Goal: Book appointment/travel/reservation

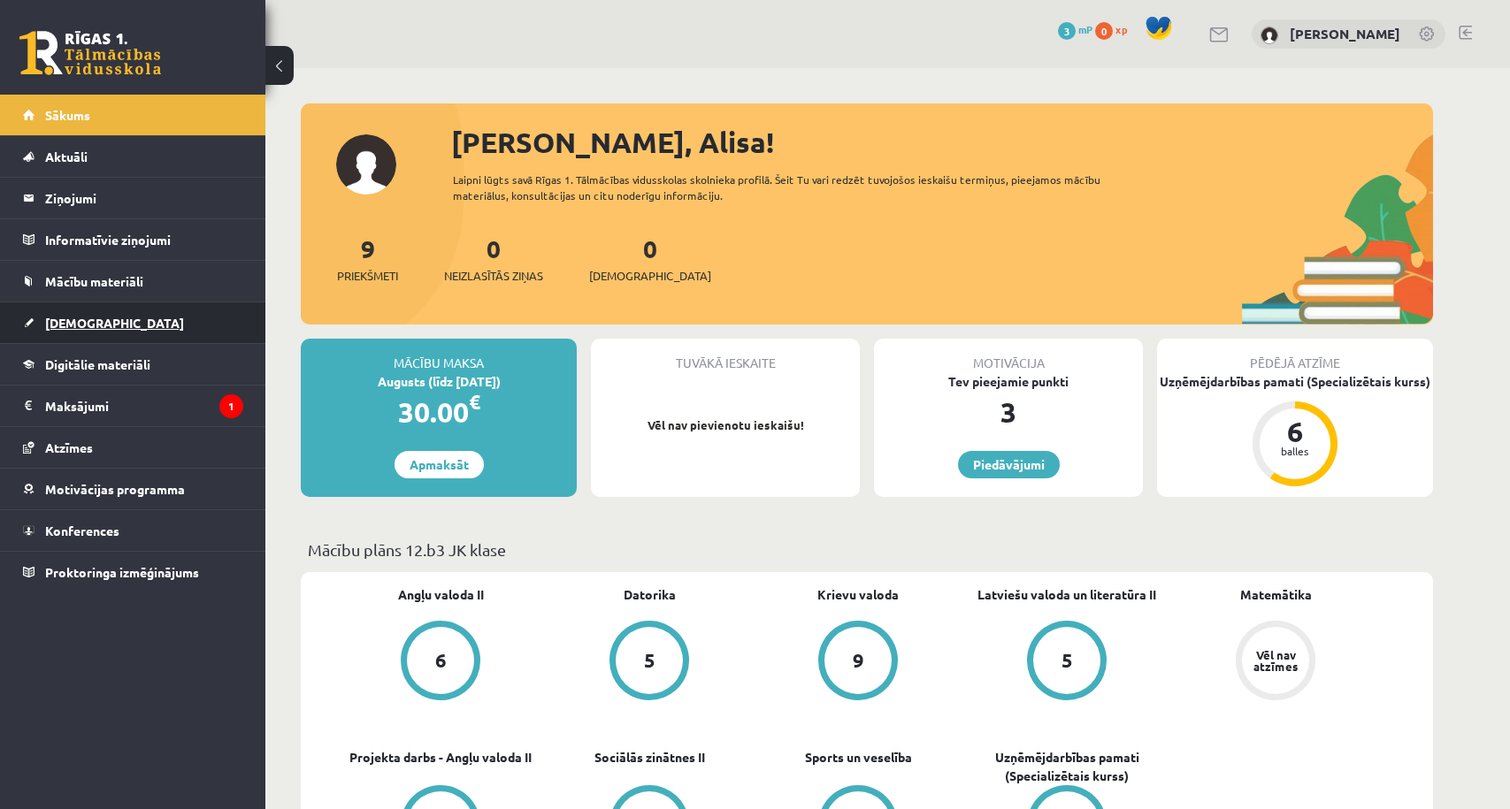
scroll to position [146, 0]
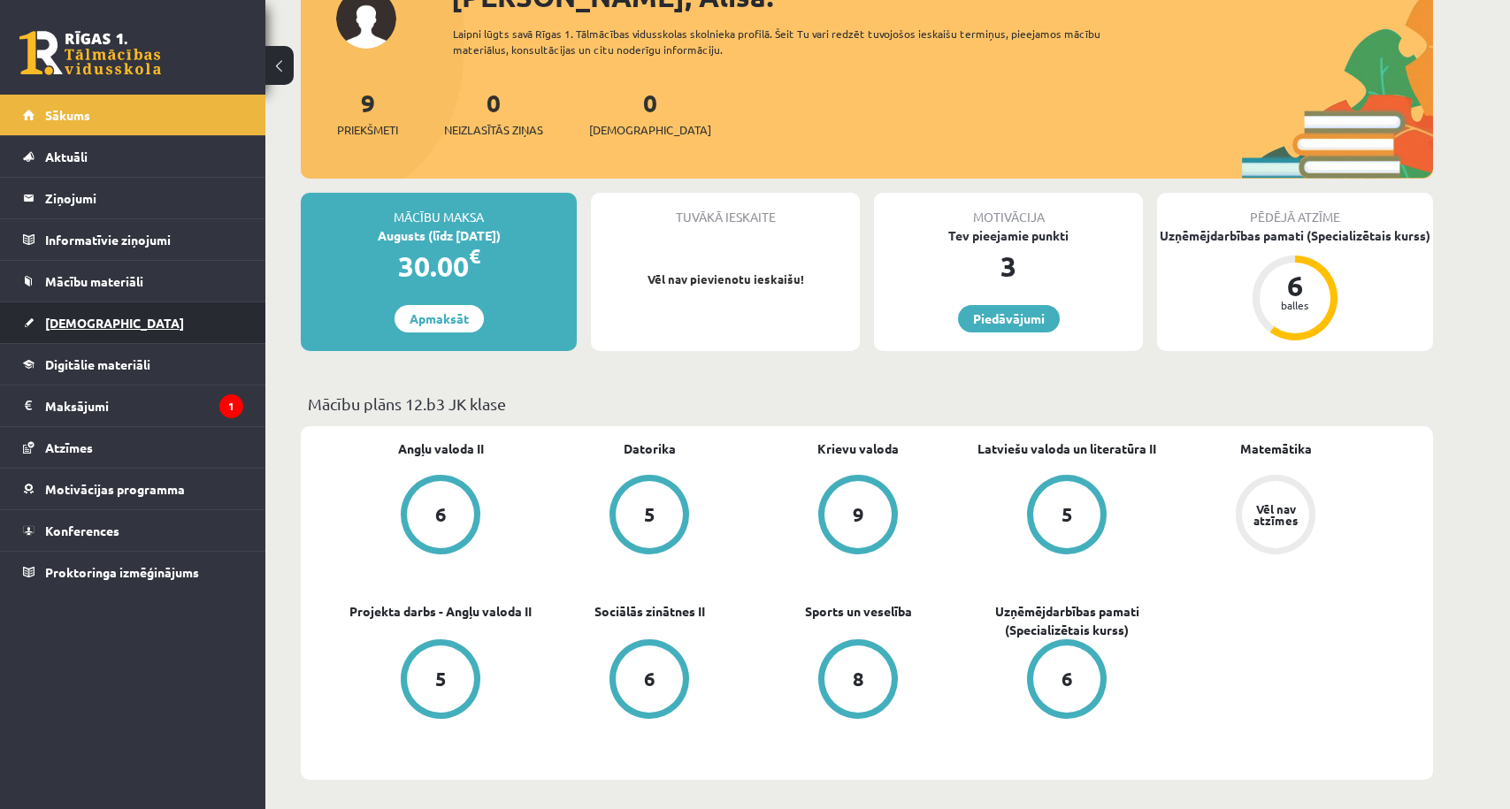
click at [103, 323] on link "[DEMOGRAPHIC_DATA]" at bounding box center [133, 322] width 220 height 41
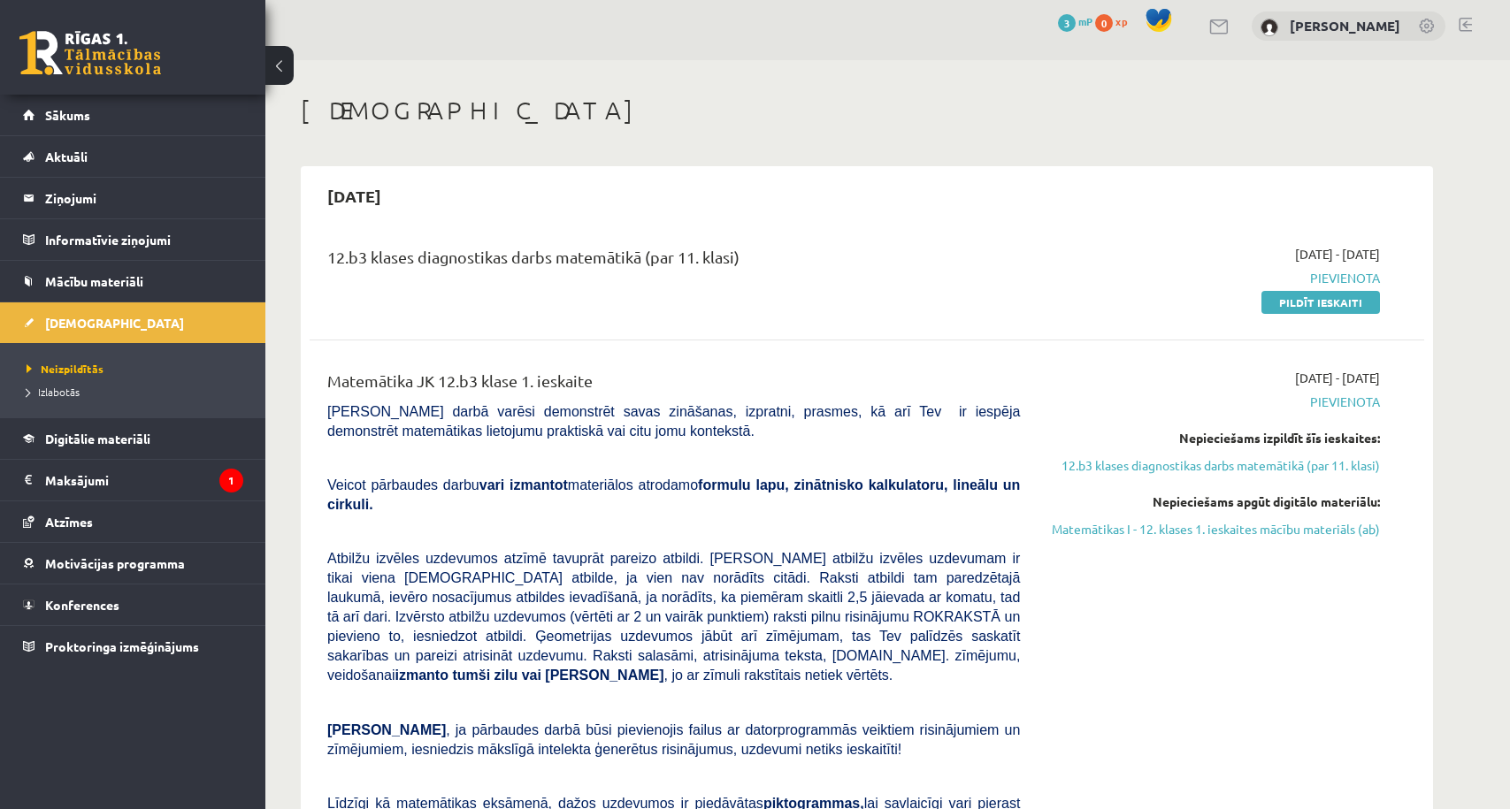
scroll to position [6, 0]
click at [165, 120] on link "Sākums" at bounding box center [133, 115] width 220 height 41
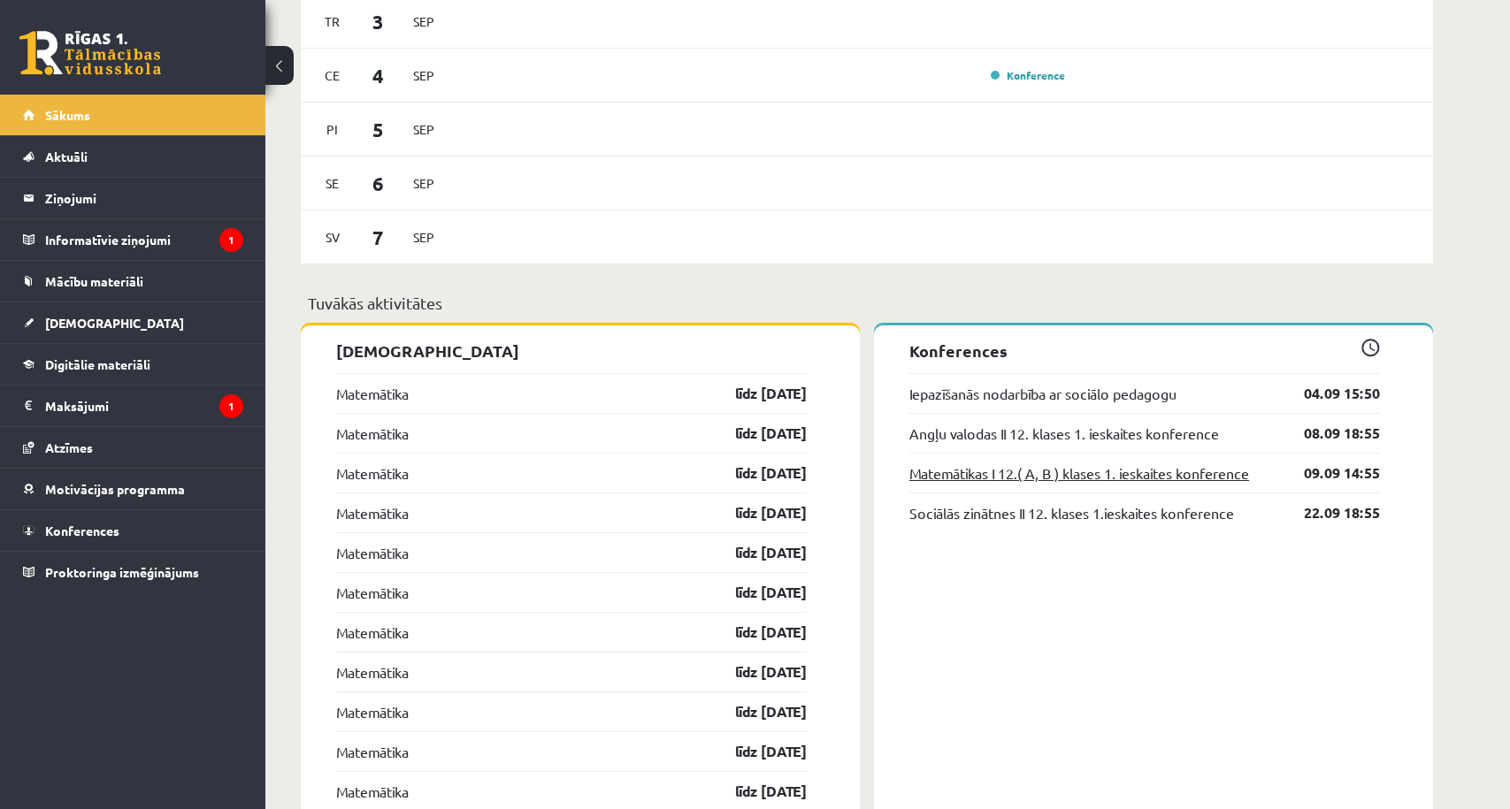
scroll to position [1235, 0]
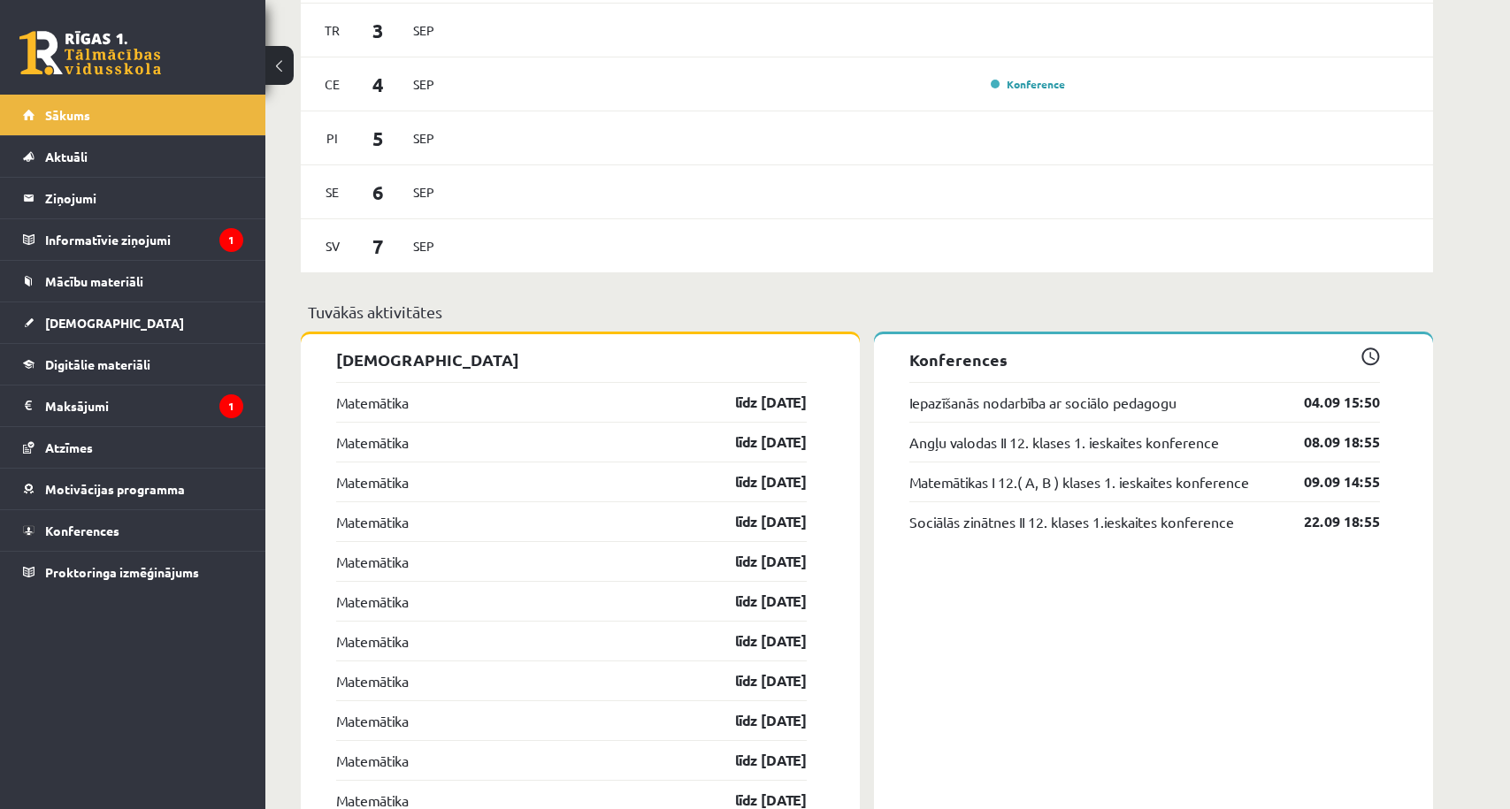
click at [1372, 361] on span at bounding box center [1370, 357] width 19 height 19
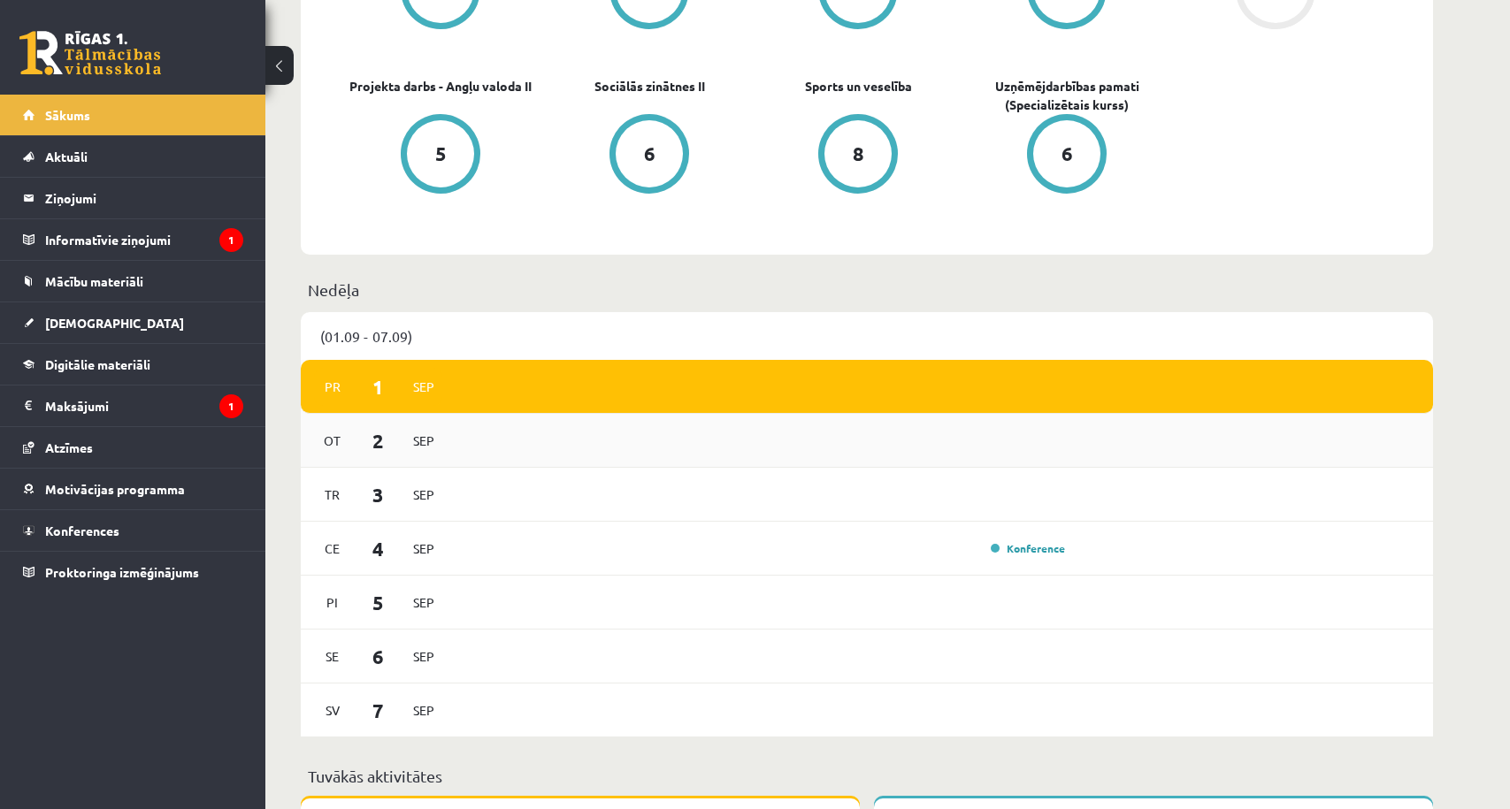
scroll to position [774, 0]
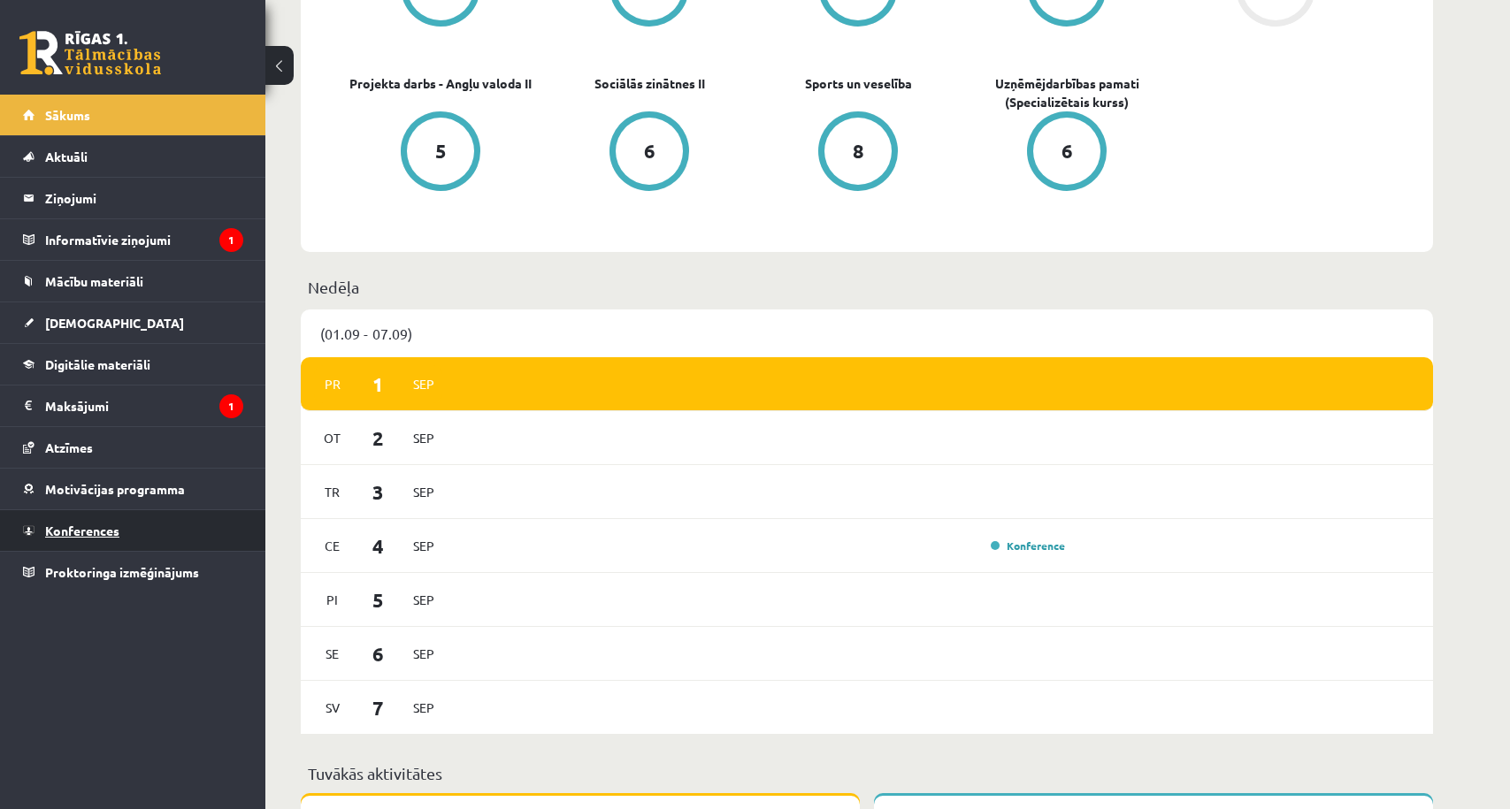
click at [121, 528] on link "Konferences" at bounding box center [133, 530] width 220 height 41
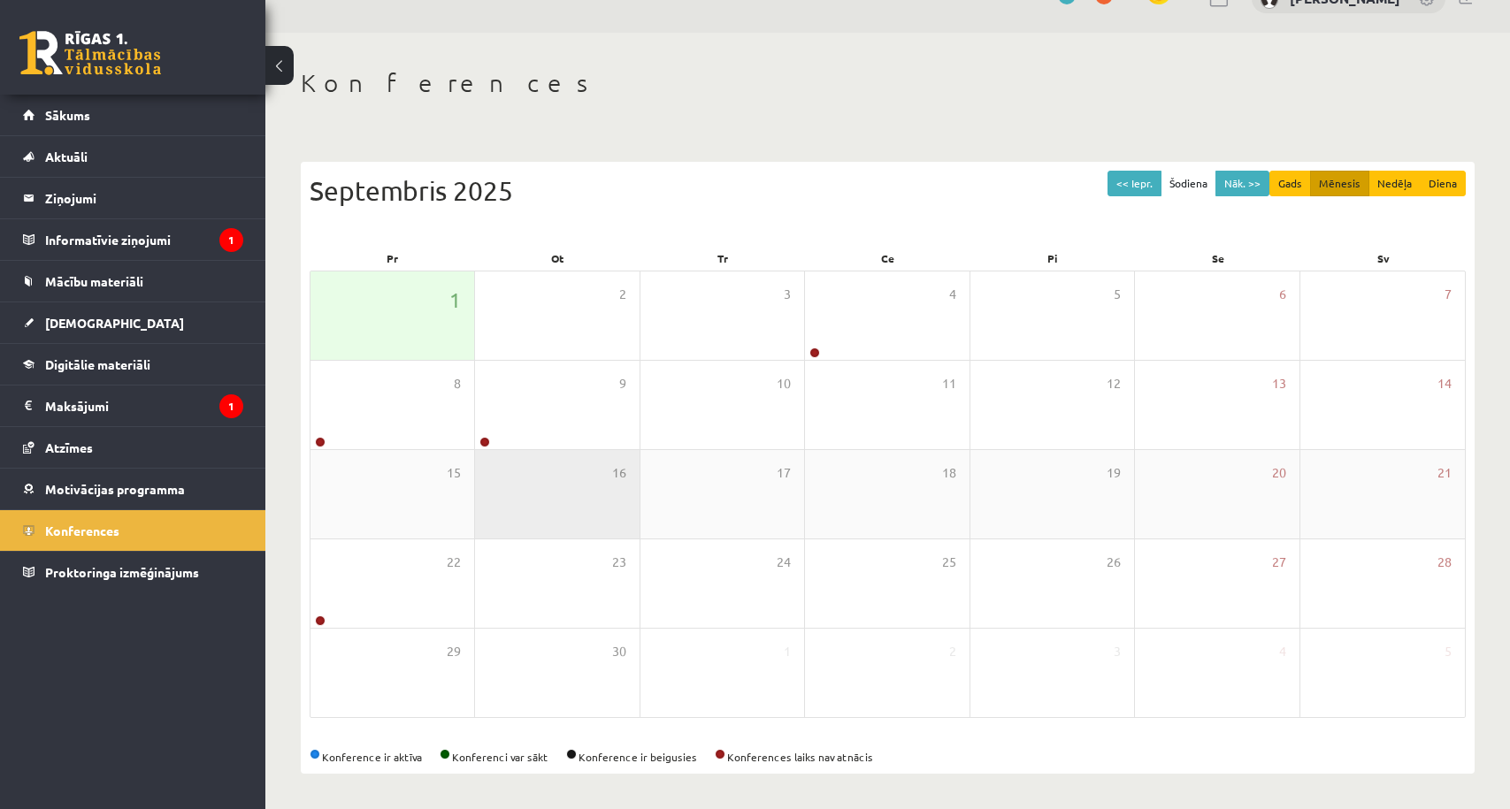
scroll to position [35, 0]
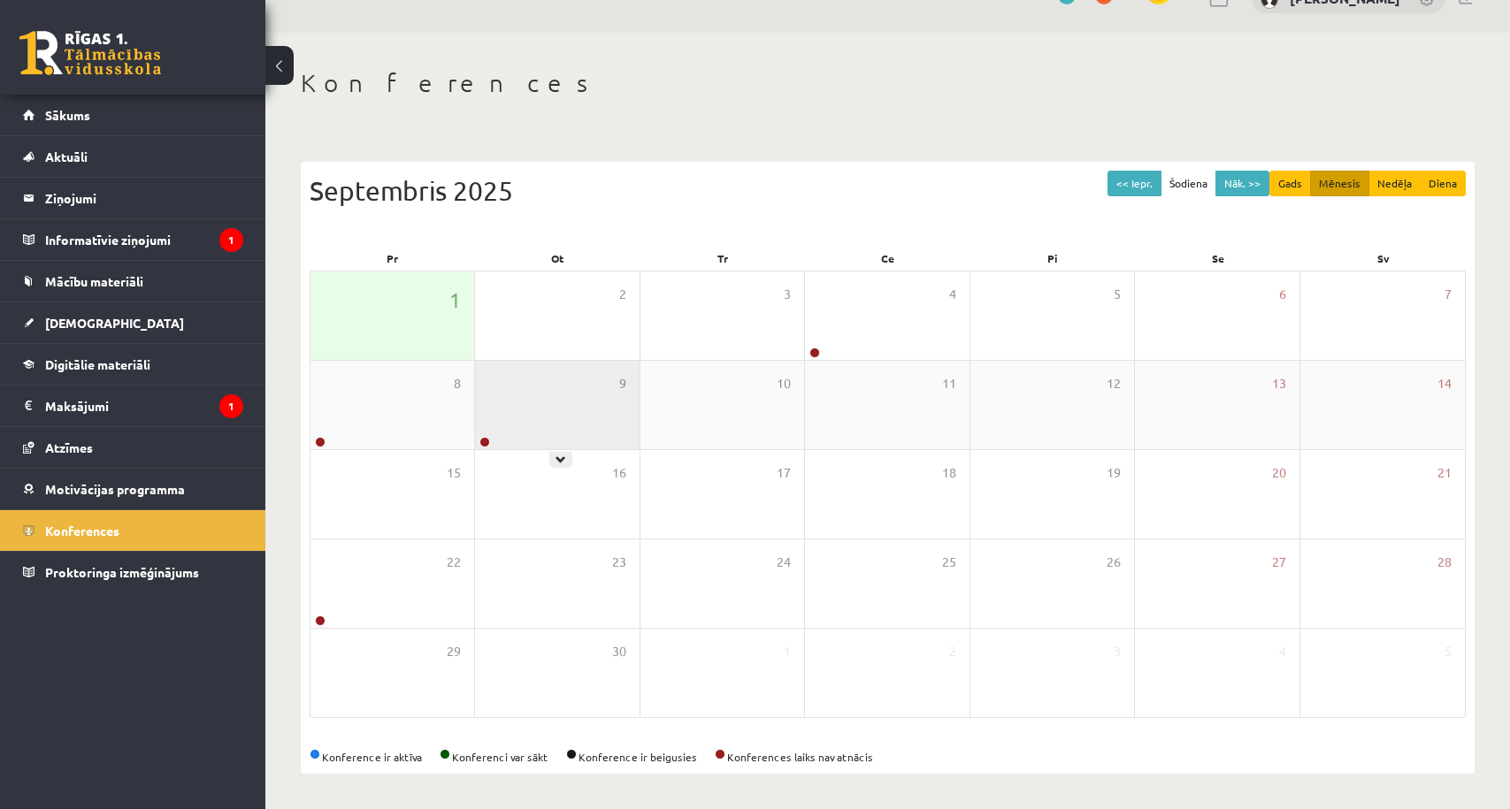
click at [577, 444] on div "9" at bounding box center [557, 405] width 164 height 88
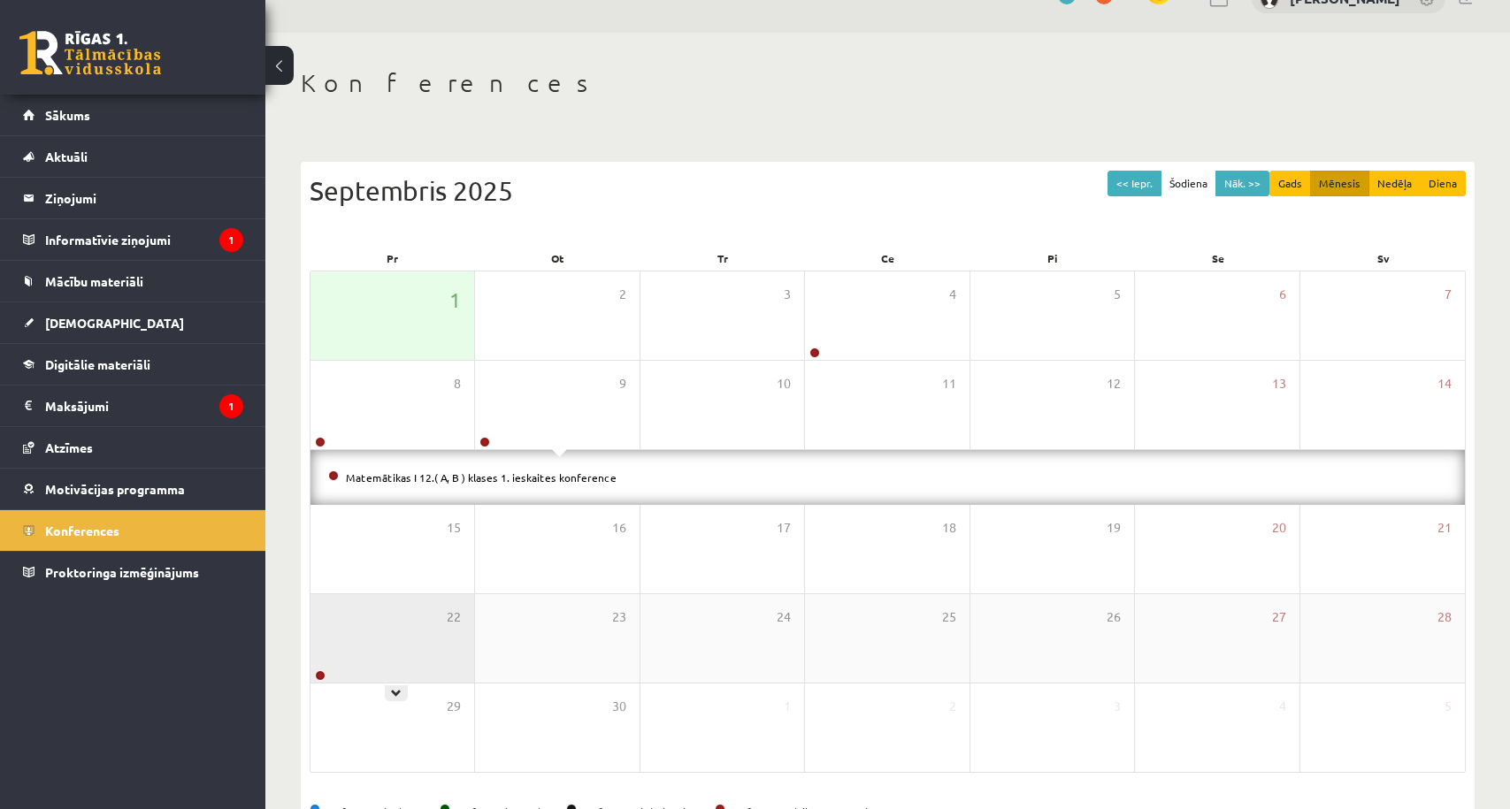
click at [393, 681] on div "22" at bounding box center [392, 638] width 164 height 88
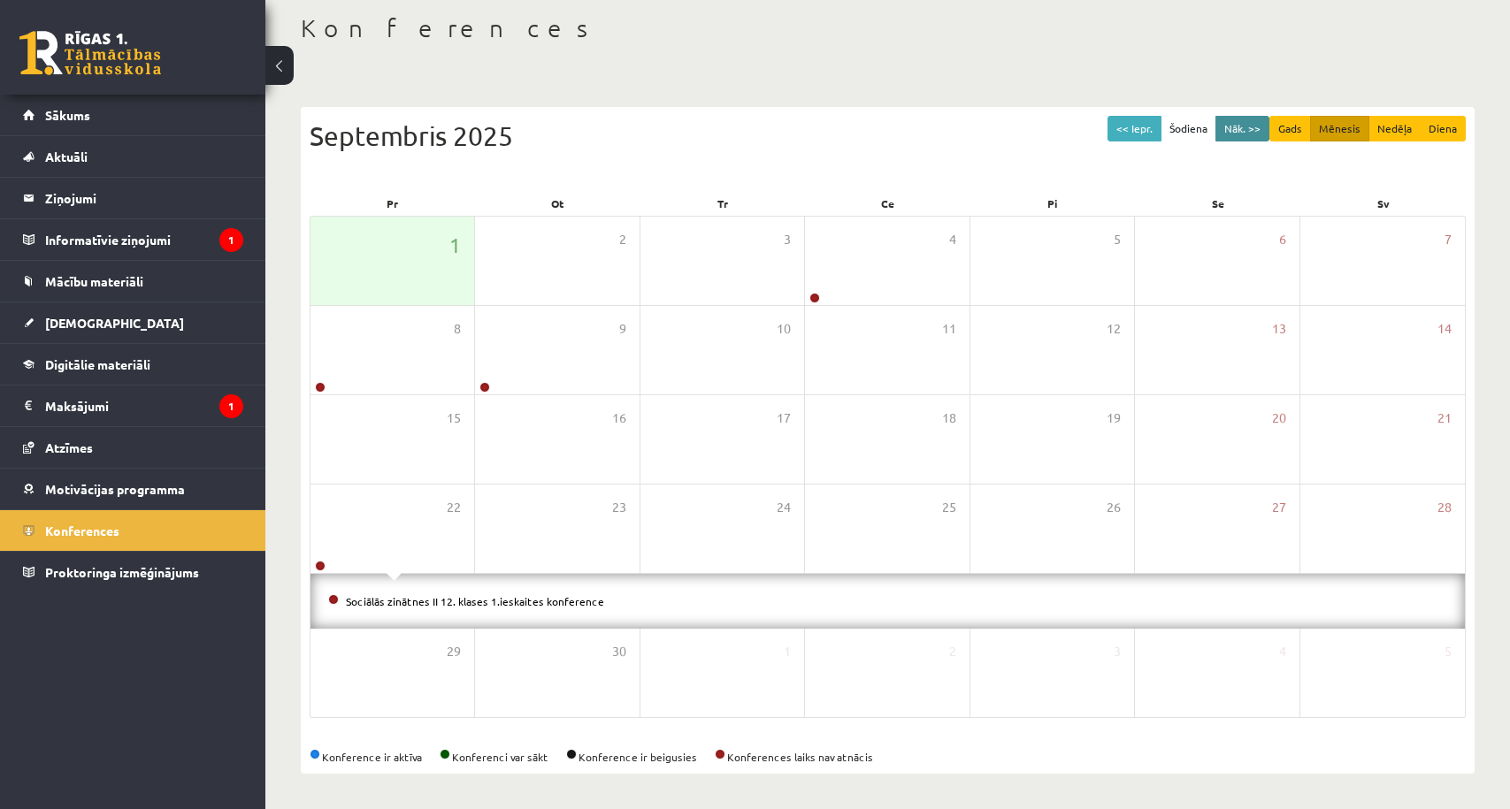
click at [1230, 126] on button "Nāk. >>" at bounding box center [1242, 129] width 54 height 26
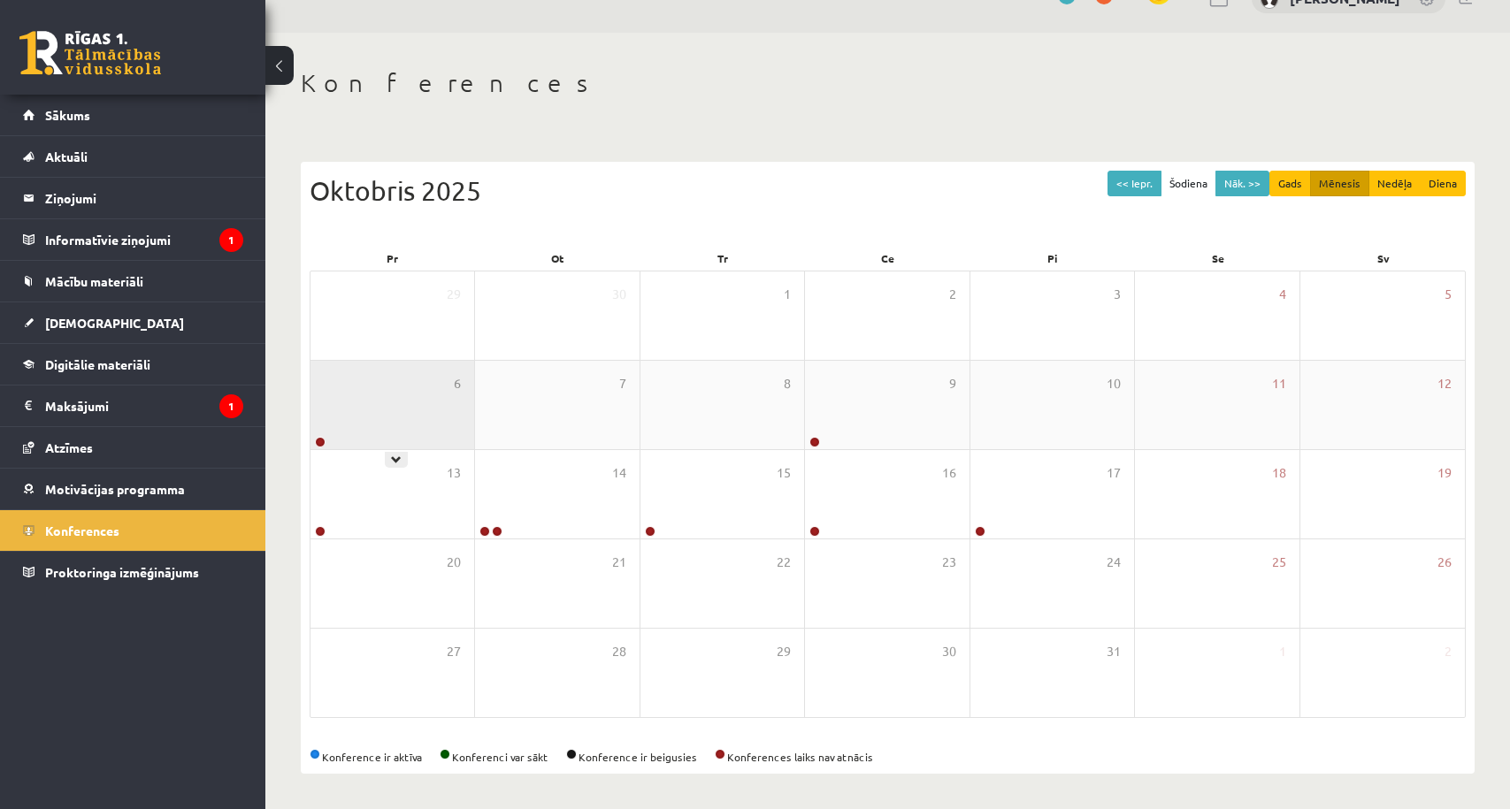
click at [411, 414] on div "6" at bounding box center [392, 405] width 164 height 88
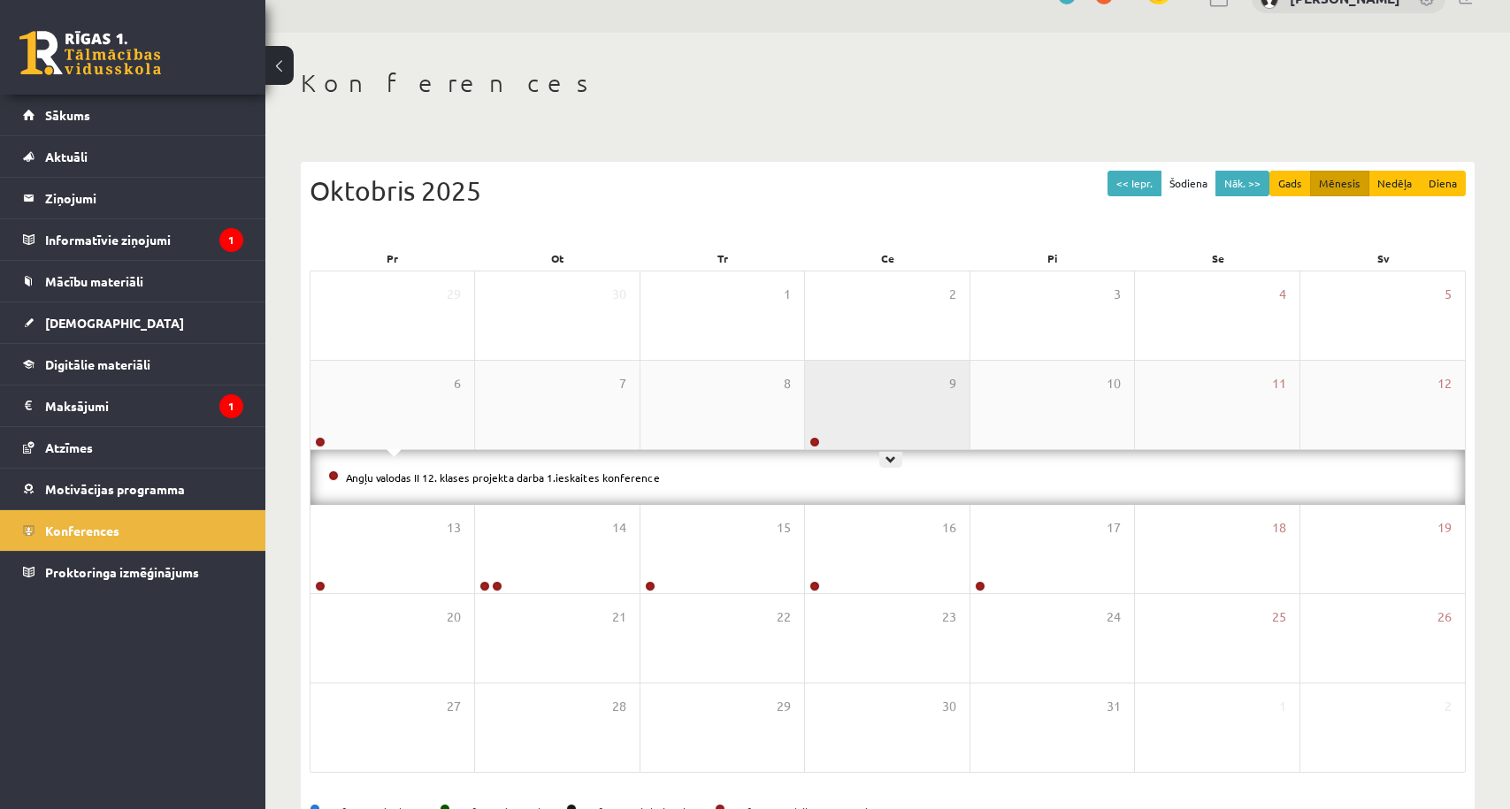
click at [848, 425] on div "9" at bounding box center [887, 405] width 164 height 88
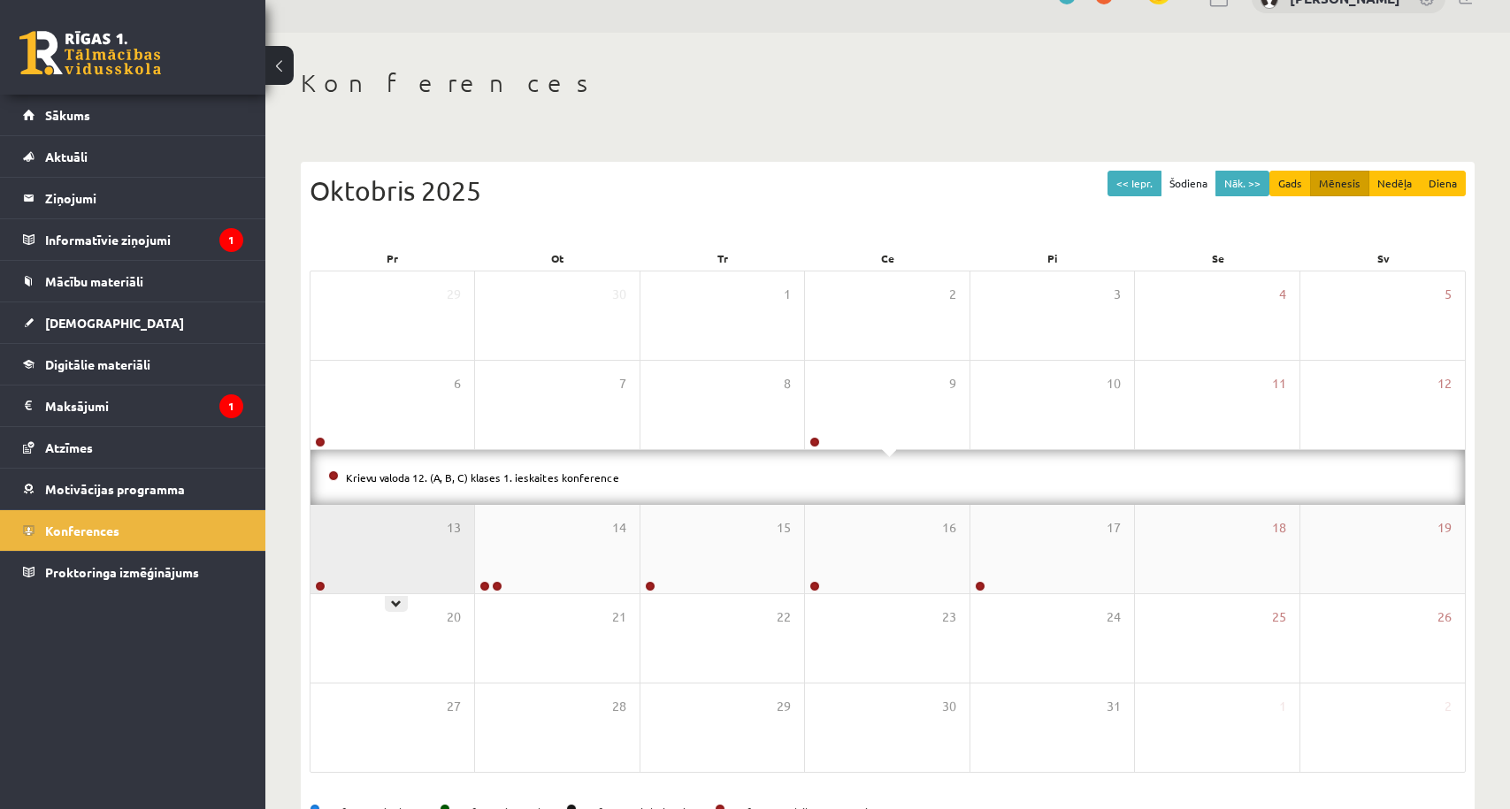
click at [334, 568] on div "13" at bounding box center [392, 549] width 164 height 88
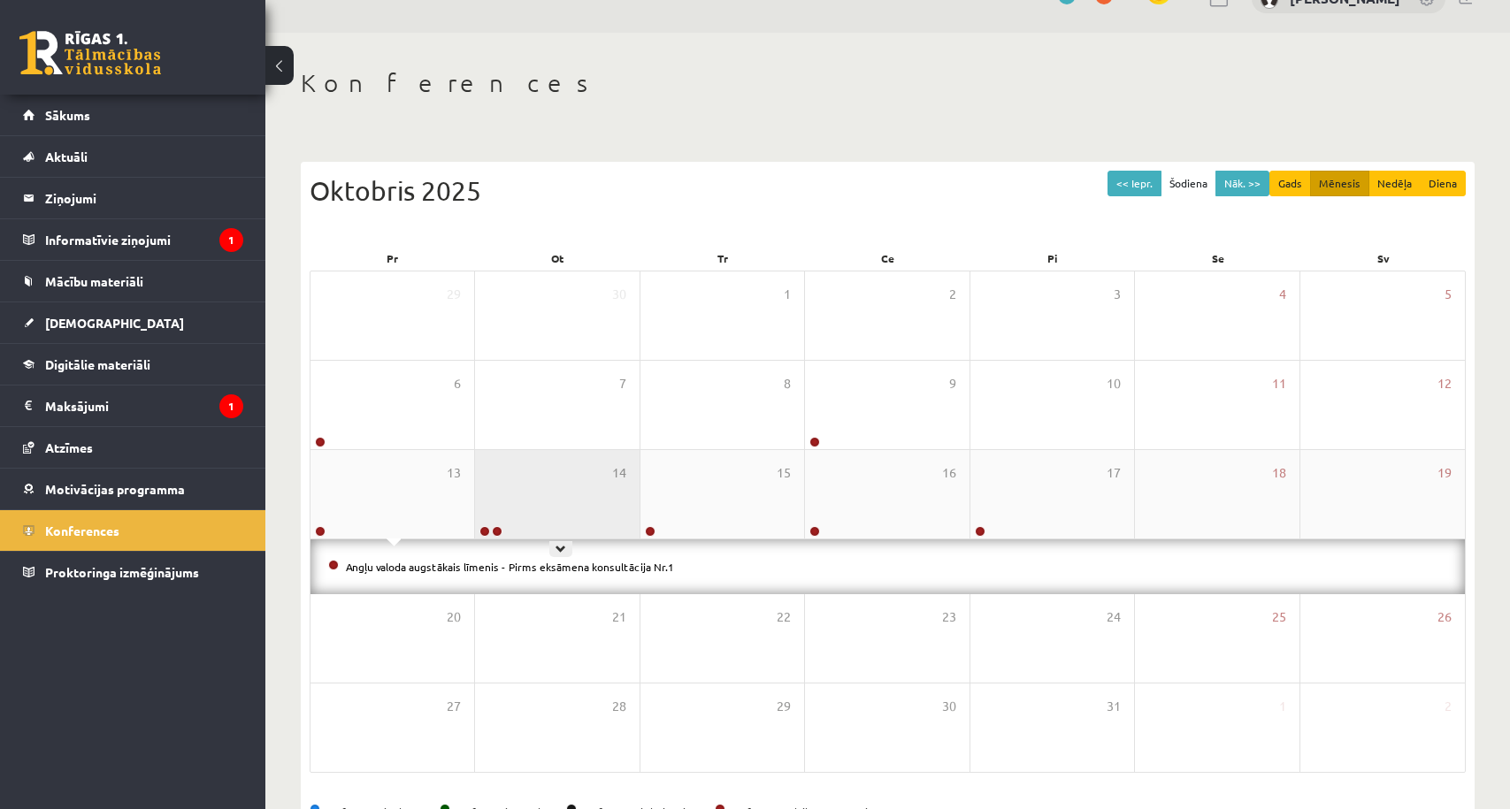
click at [557, 515] on div "14" at bounding box center [557, 494] width 164 height 88
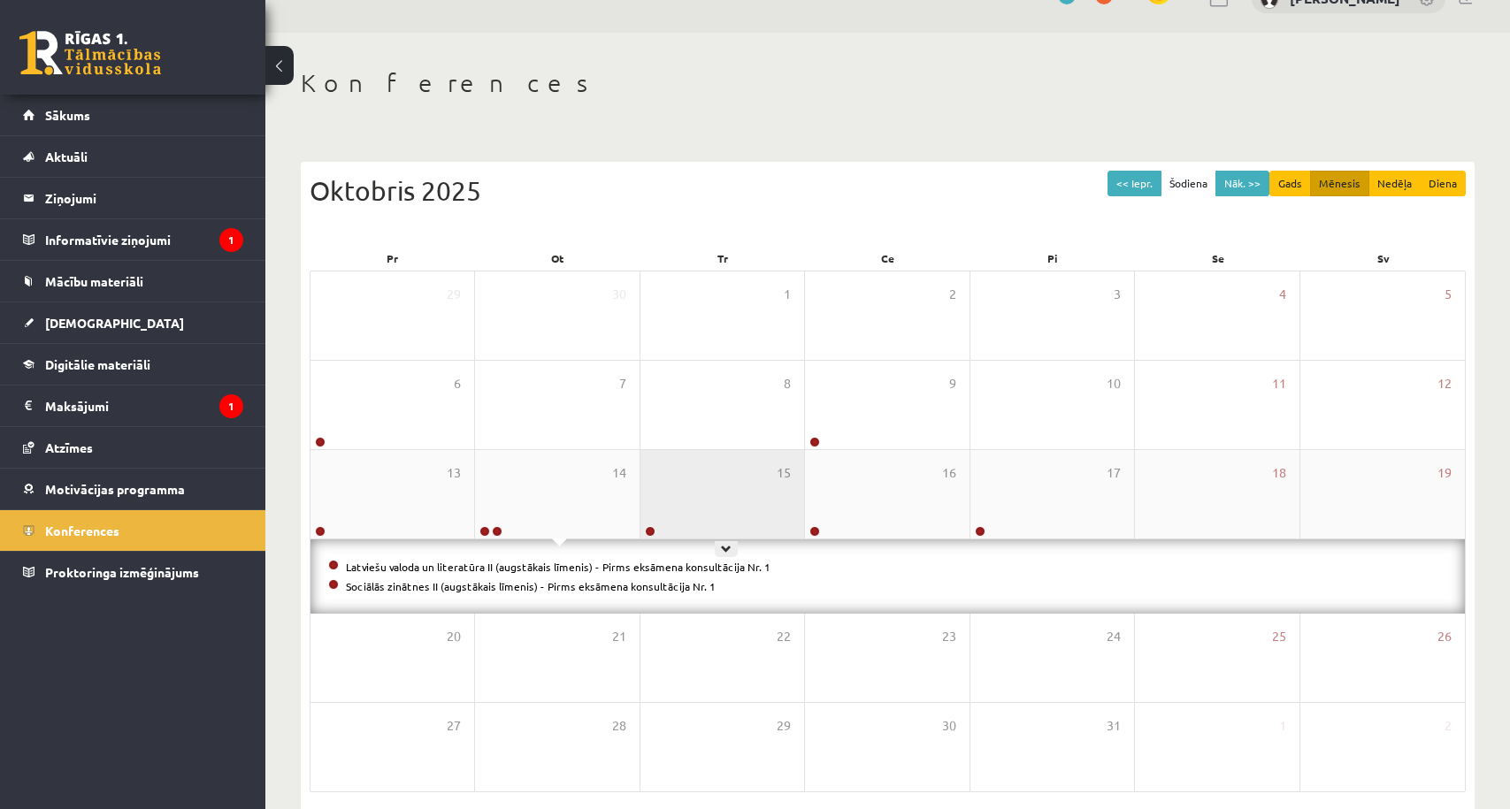
click at [776, 495] on div "15" at bounding box center [722, 494] width 164 height 88
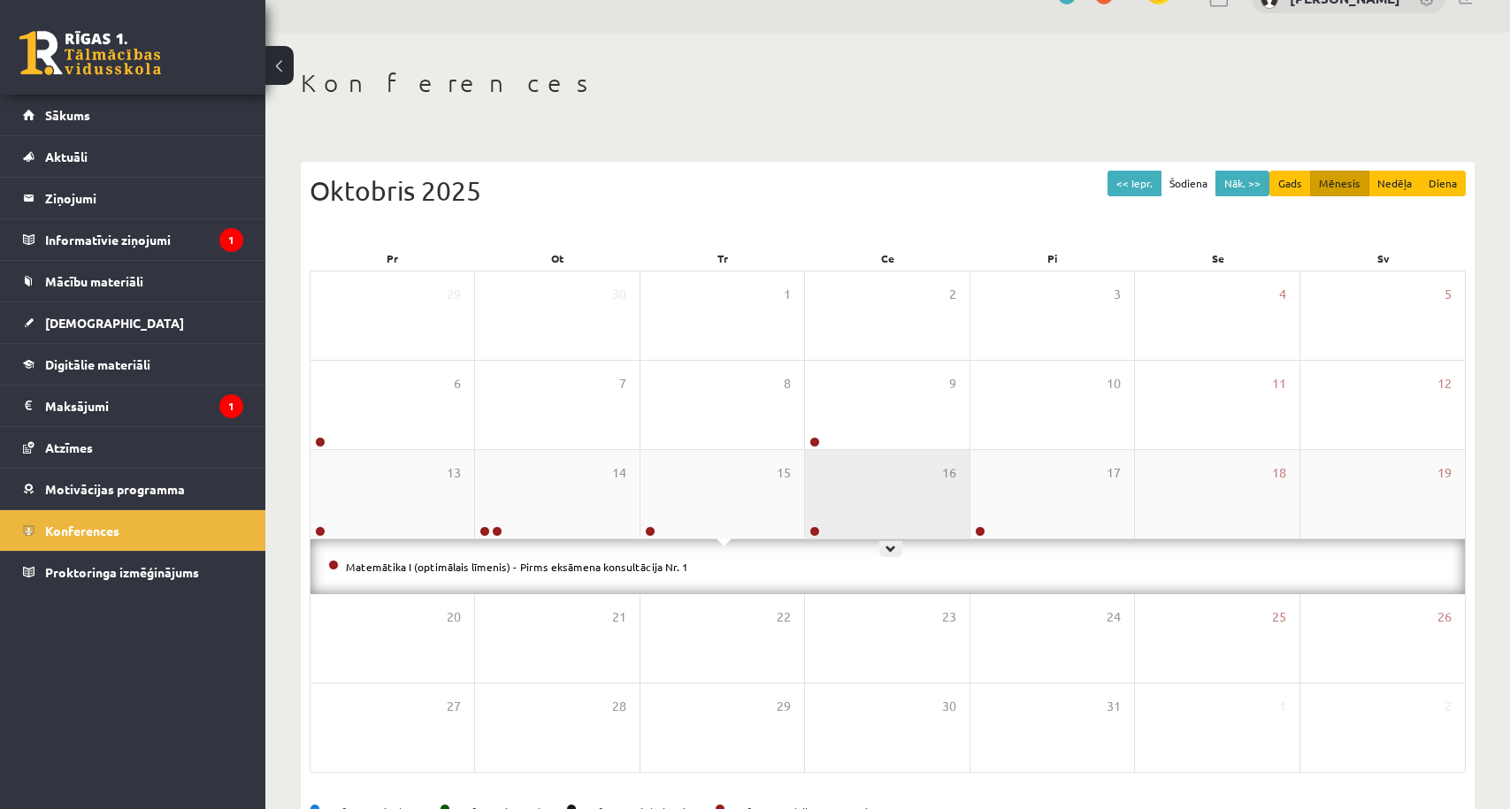
click at [876, 482] on div "16" at bounding box center [887, 494] width 164 height 88
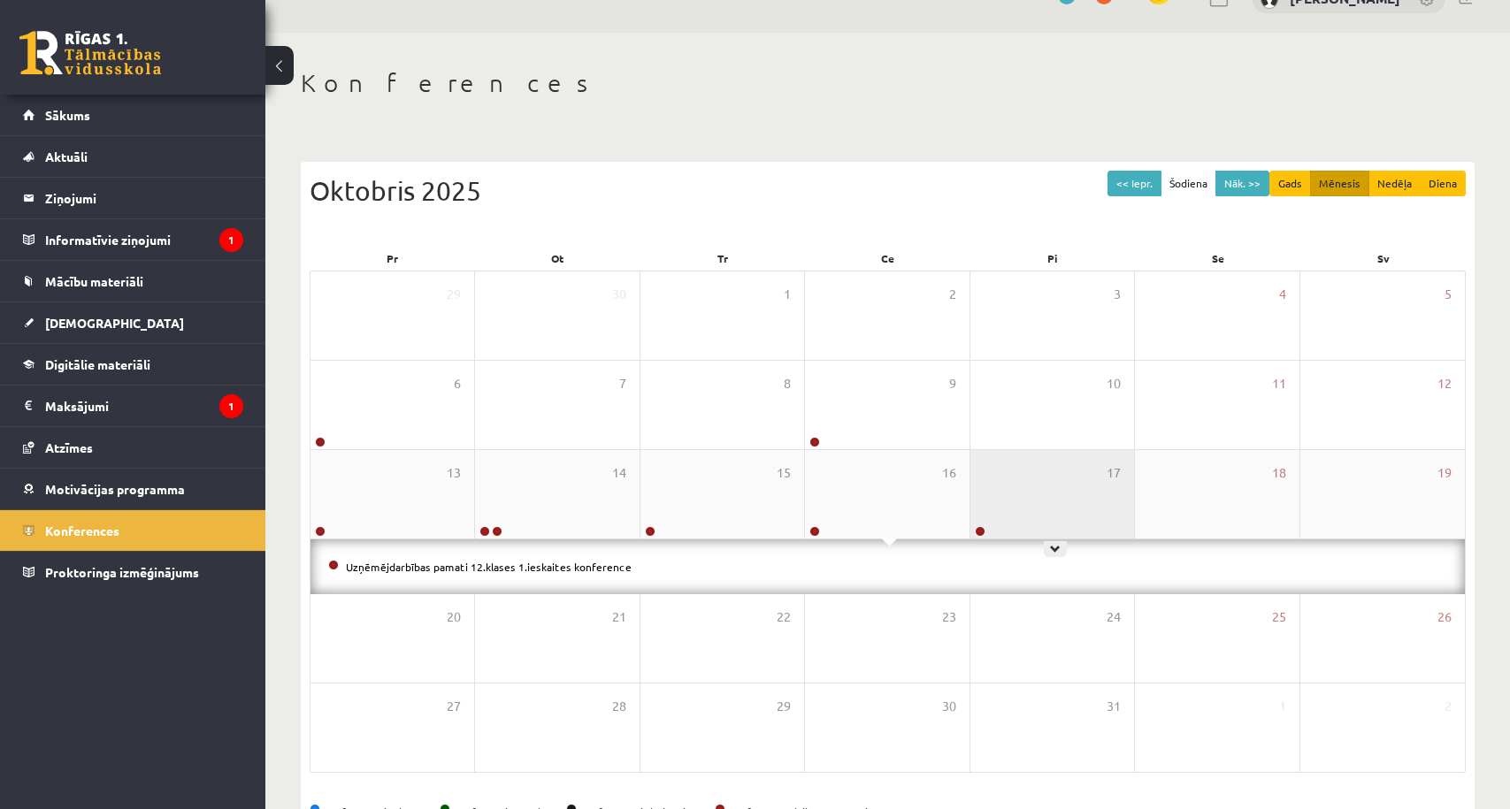
click at [1011, 474] on div "17" at bounding box center [1052, 494] width 164 height 88
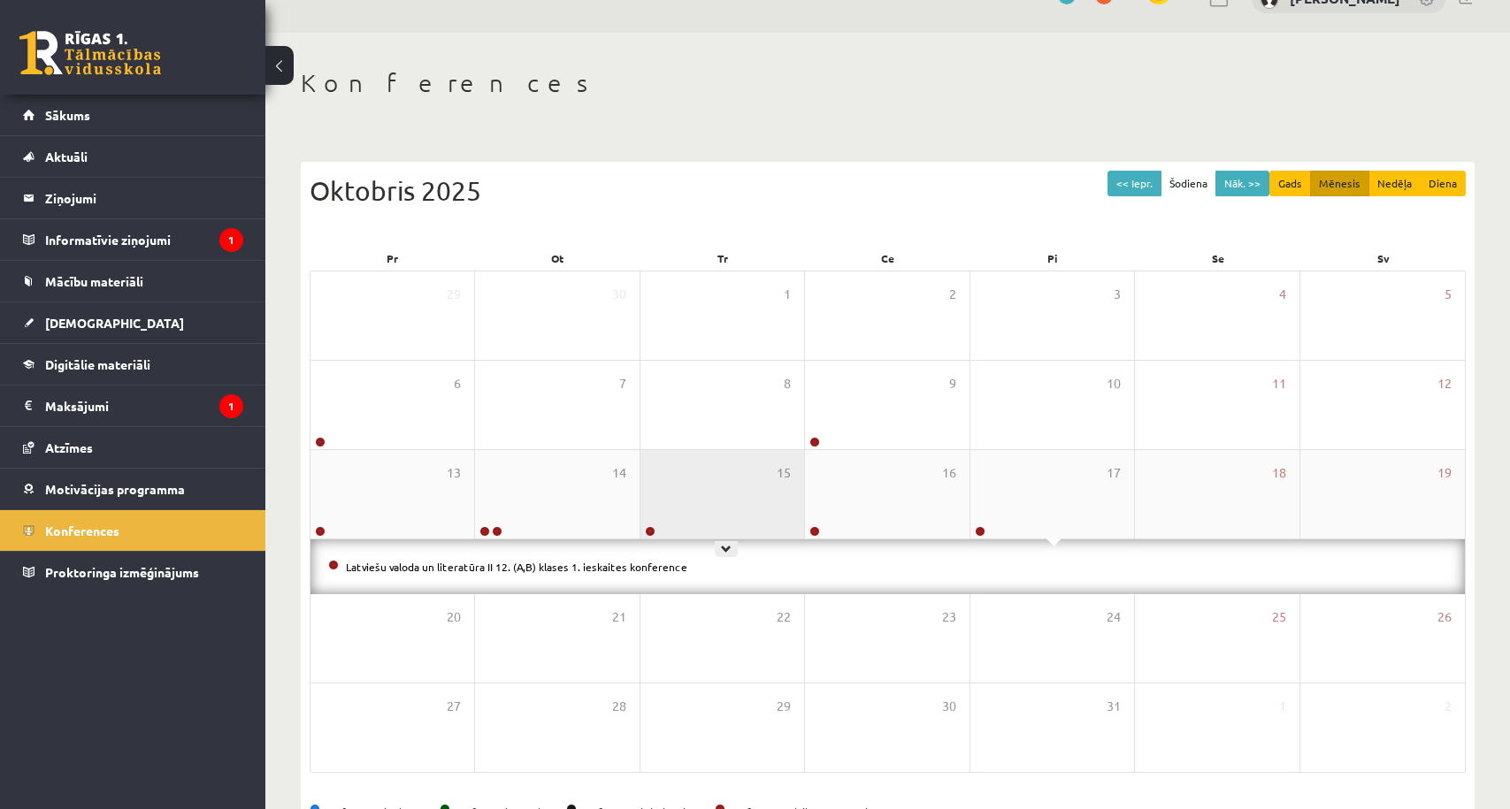
click at [743, 463] on div "15" at bounding box center [722, 494] width 164 height 88
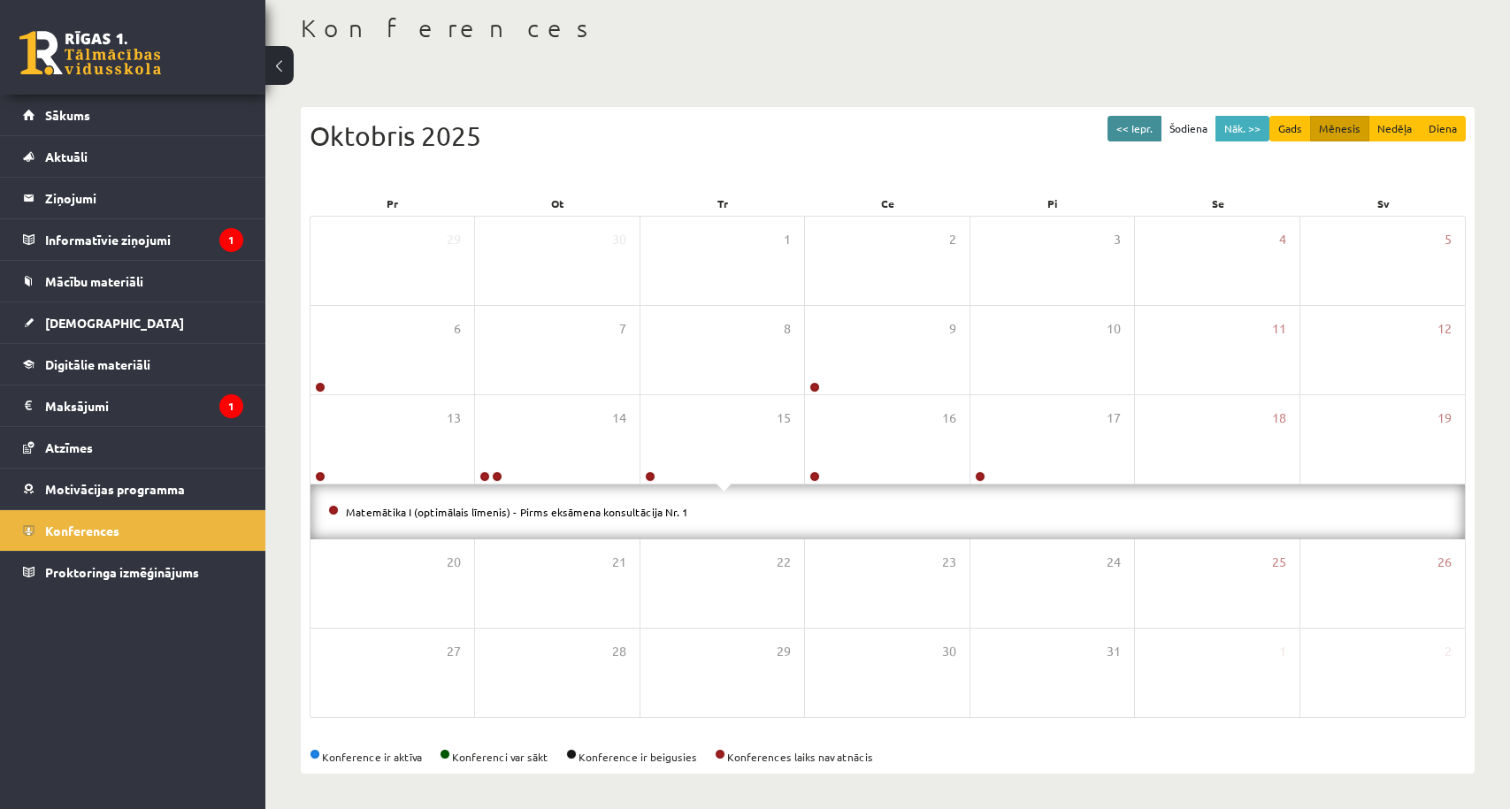
click at [1154, 116] on button "<< Iepr." at bounding box center [1134, 129] width 54 height 26
